Goal: Navigation & Orientation: Find specific page/section

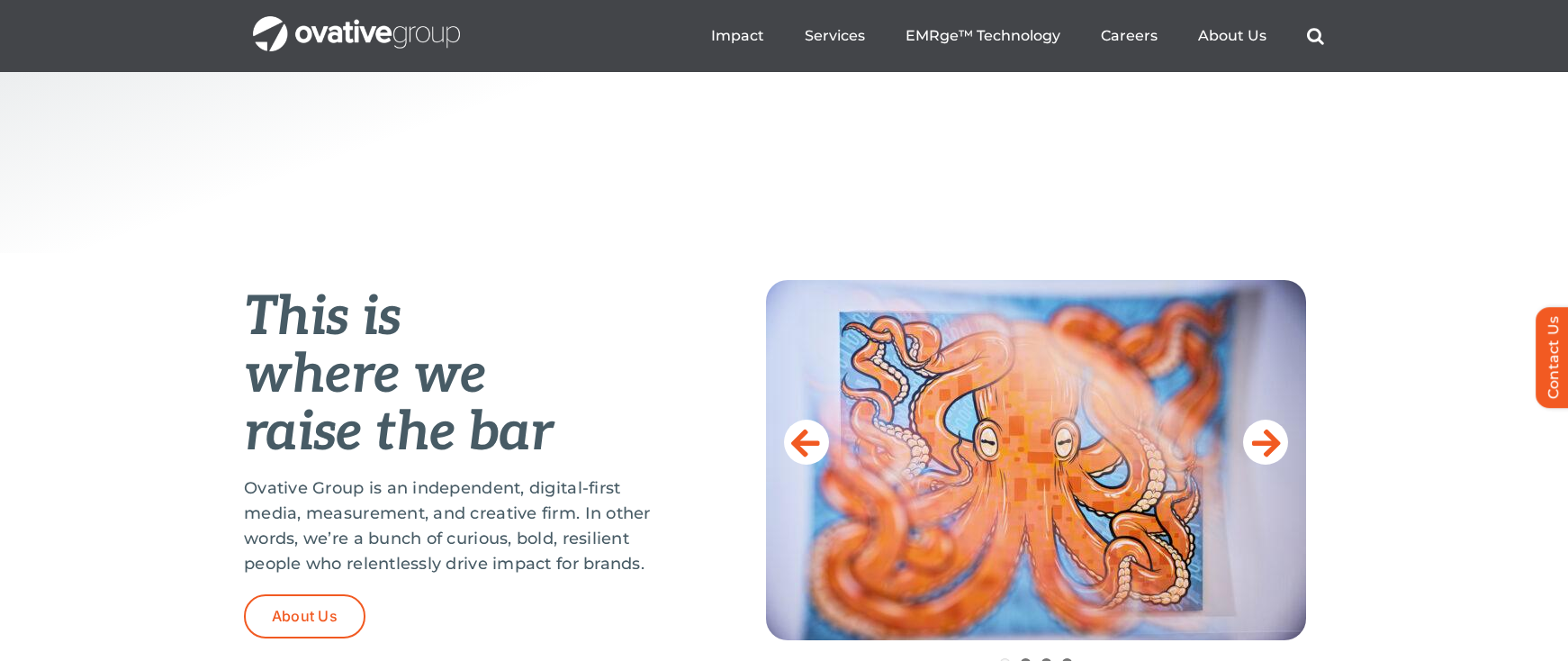
scroll to position [206, 0]
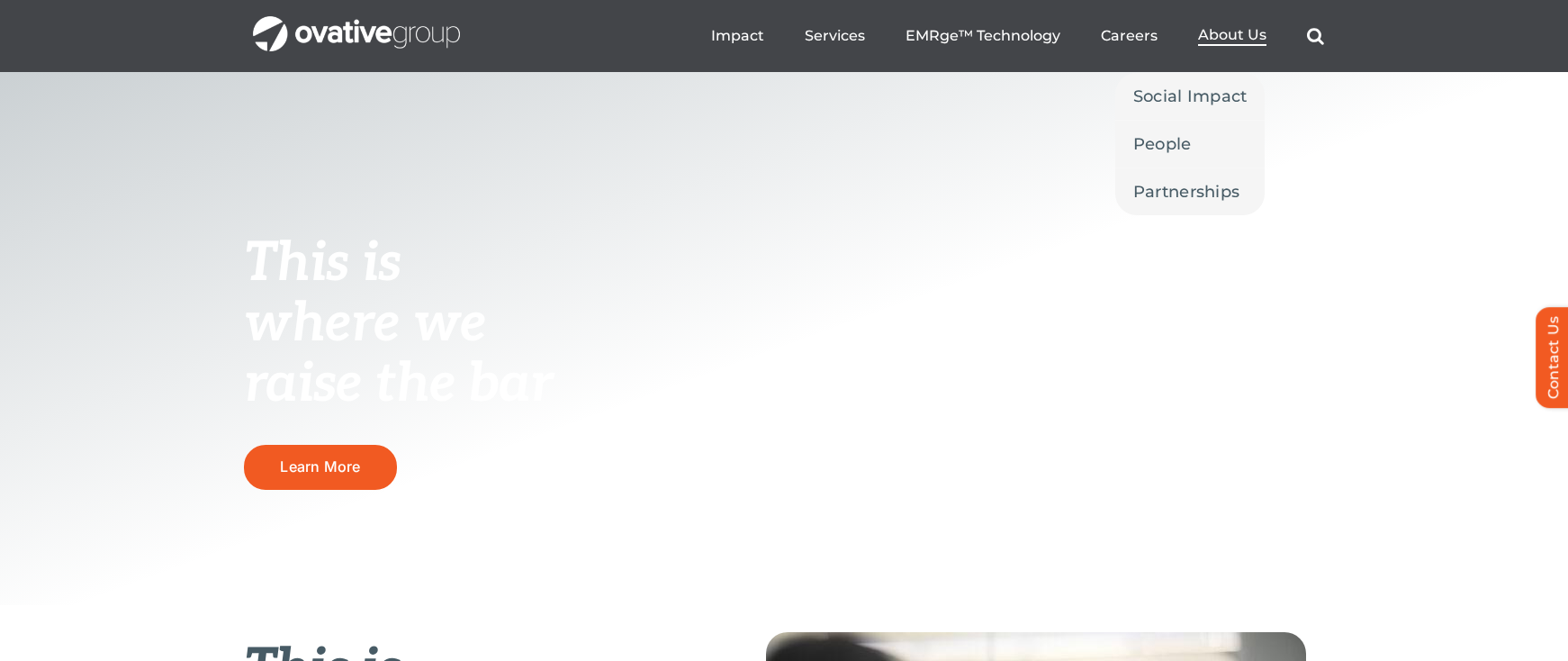
click at [1242, 28] on span "About Us" at bounding box center [1231, 35] width 68 height 18
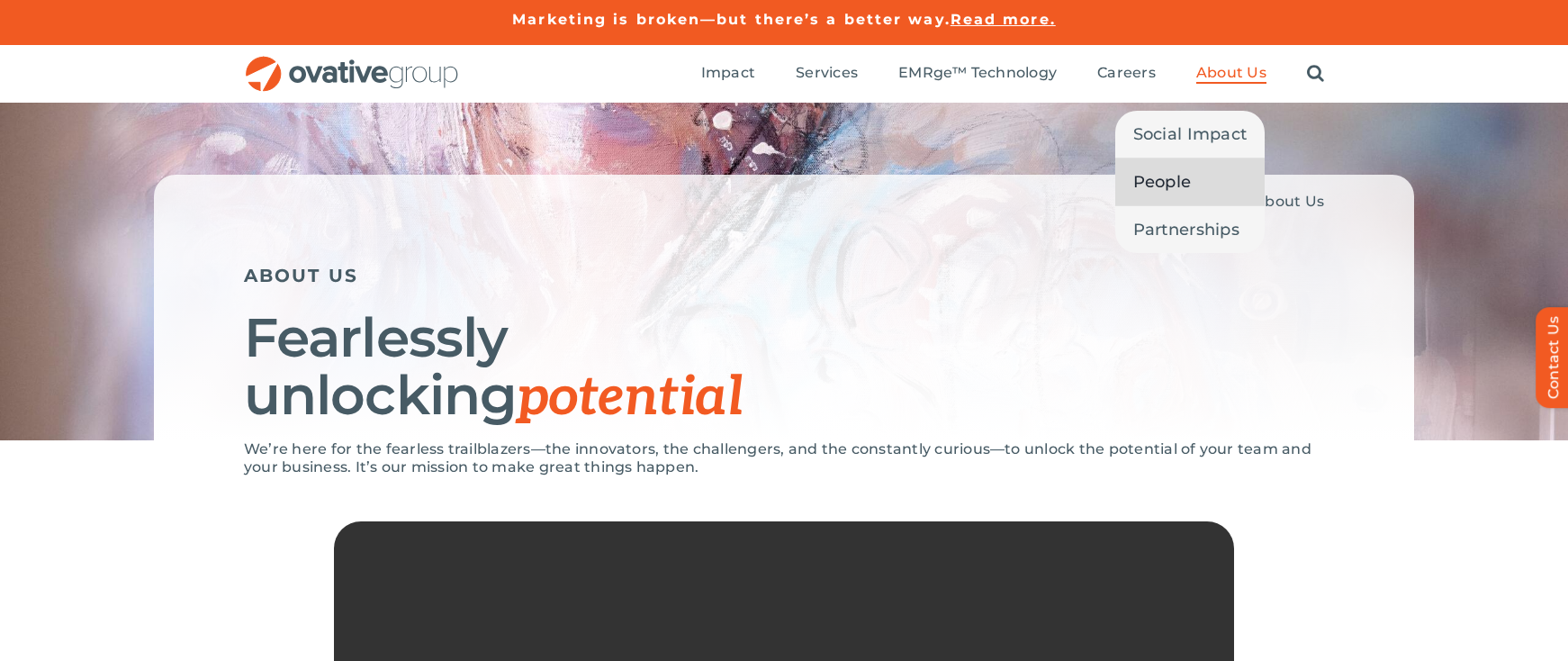
click at [1175, 170] on span "People" at bounding box center [1162, 182] width 58 height 26
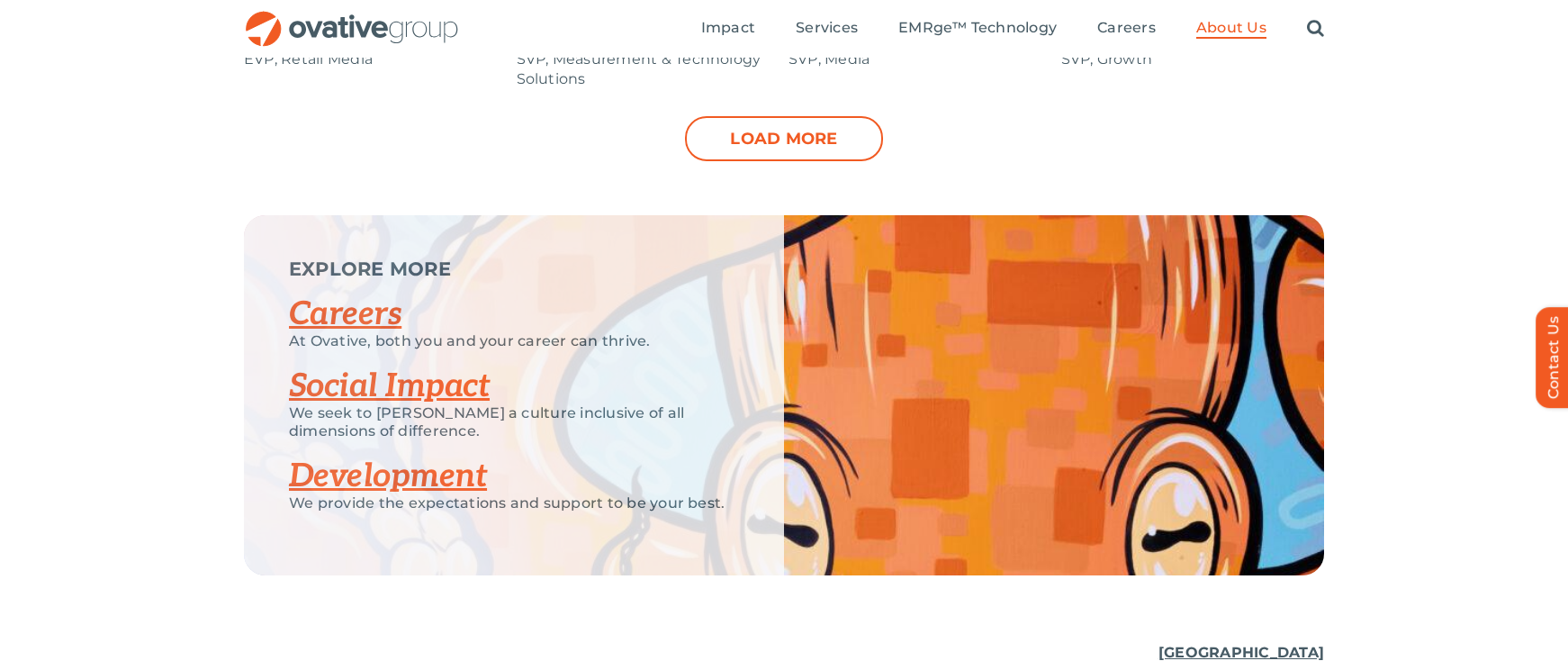
scroll to position [2220, 0]
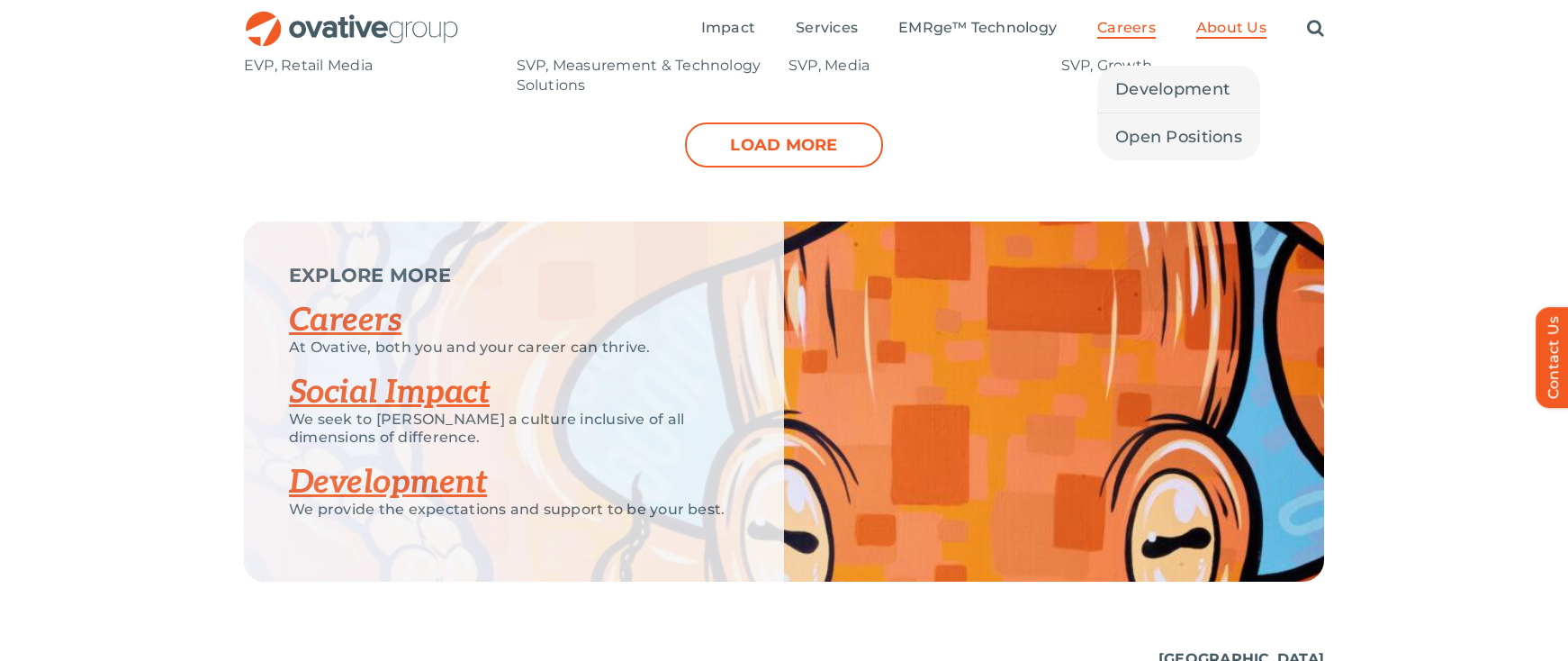
click at [1132, 26] on span "Careers" at bounding box center [1126, 28] width 58 height 18
